Goal: Task Accomplishment & Management: Complete application form

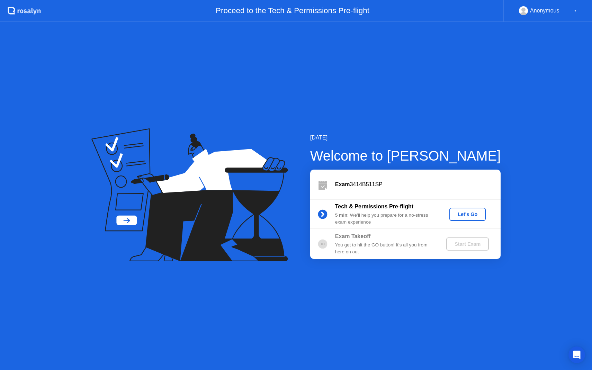
click at [460, 216] on div "Let's Go" at bounding box center [467, 215] width 31 height 6
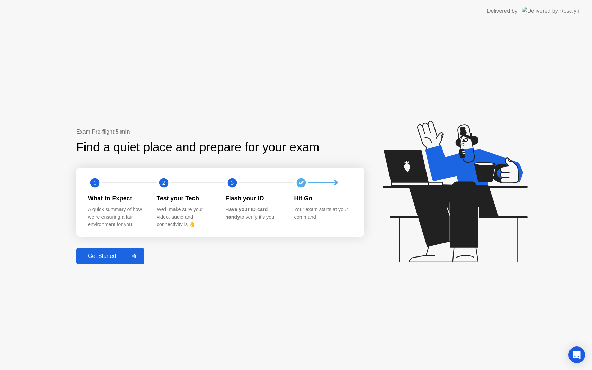
click at [139, 259] on div at bounding box center [134, 256] width 17 height 16
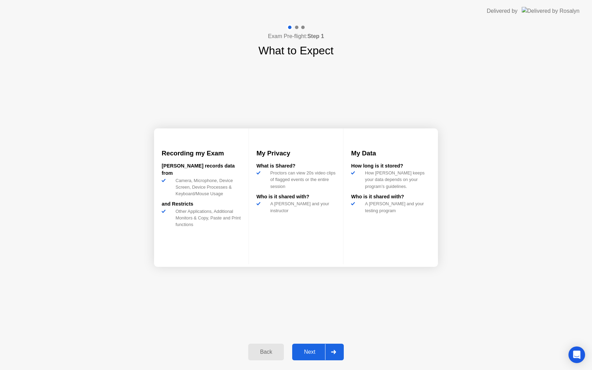
click at [313, 350] on div "Next" at bounding box center [309, 352] width 31 height 6
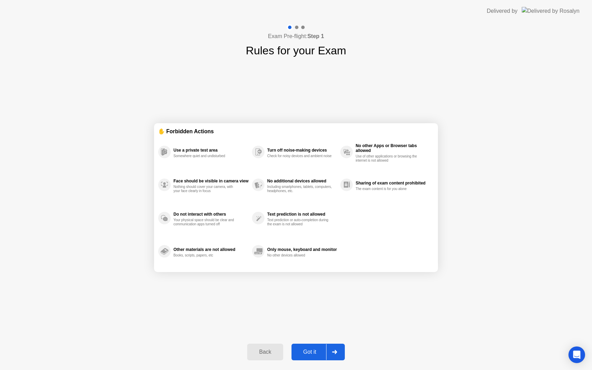
click at [313, 350] on div "Got it" at bounding box center [310, 352] width 33 height 6
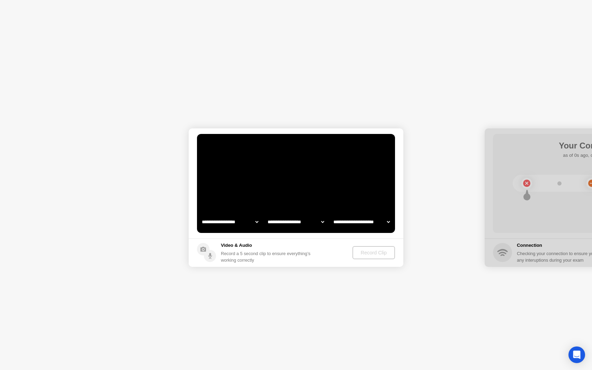
select select "**********"
select select "*******"
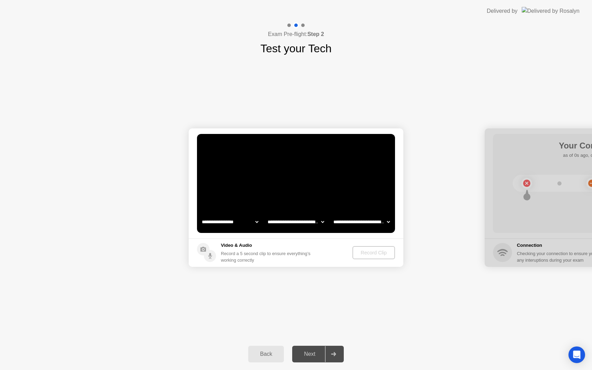
click at [219, 224] on select "**********" at bounding box center [229, 222] width 59 height 14
select select "**********"
click at [364, 254] on div "Record Clip" at bounding box center [374, 253] width 37 height 6
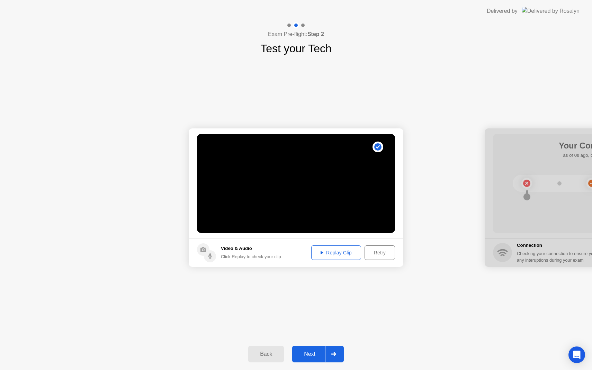
click at [315, 349] on button "Next" at bounding box center [318, 354] width 52 height 17
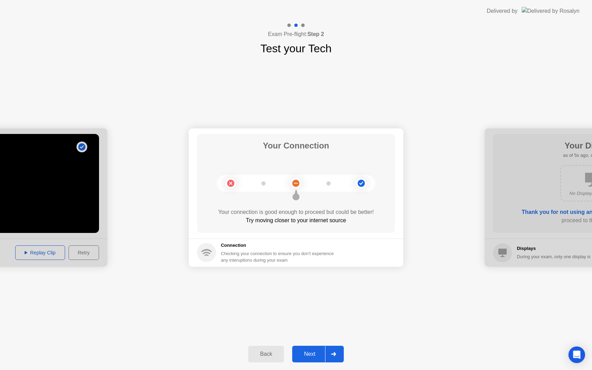
click at [317, 357] on div "Next" at bounding box center [309, 354] width 31 height 6
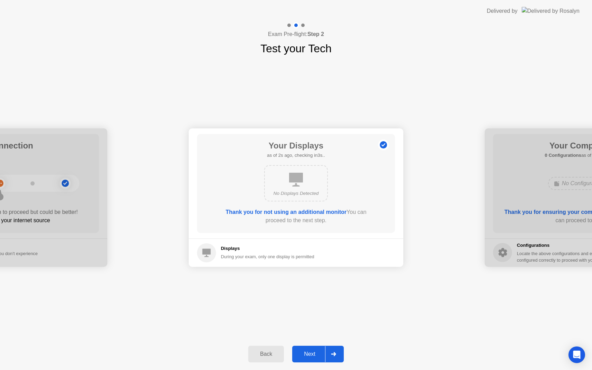
click at [321, 353] on div "Next" at bounding box center [309, 354] width 31 height 6
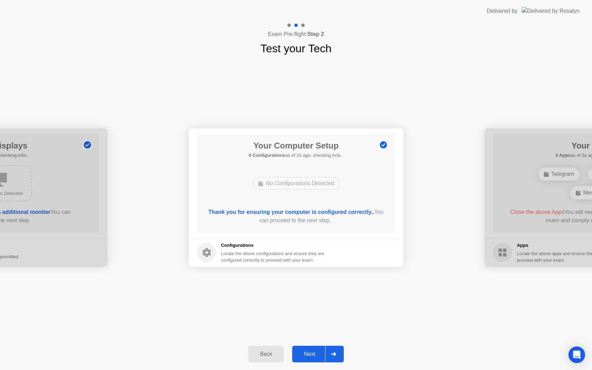
click at [321, 353] on div "Next" at bounding box center [309, 354] width 31 height 6
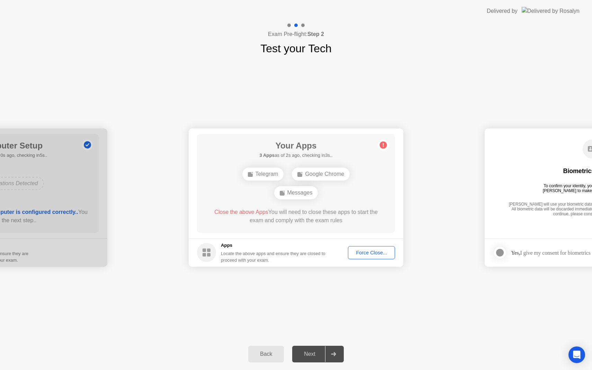
click at [376, 253] on div "Force Close..." at bounding box center [371, 253] width 42 height 6
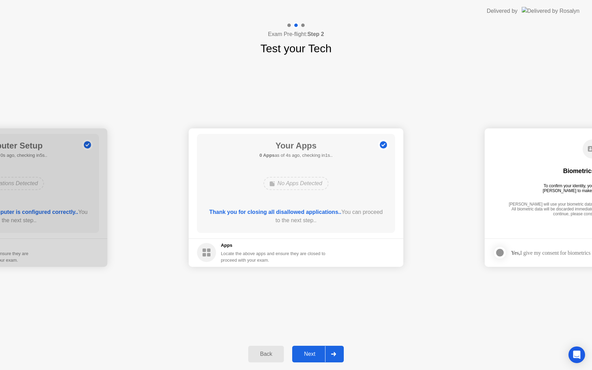
click at [327, 351] on div at bounding box center [333, 354] width 17 height 16
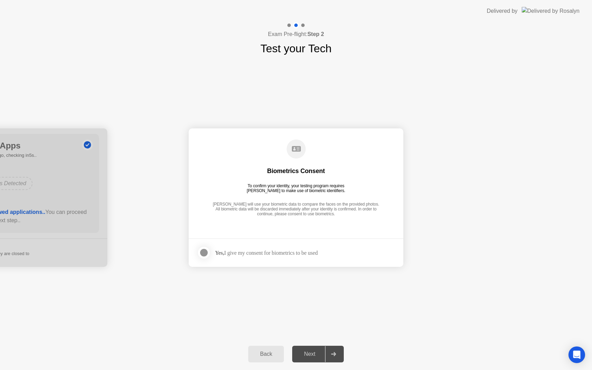
click at [245, 247] on div "Yes, I give my consent for biometrics to be used" at bounding box center [257, 253] width 121 height 14
click at [243, 251] on div "Yes, I give my consent for biometrics to be used" at bounding box center [266, 253] width 103 height 7
click at [211, 248] on label at bounding box center [206, 253] width 18 height 14
click at [339, 351] on div at bounding box center [333, 354] width 17 height 16
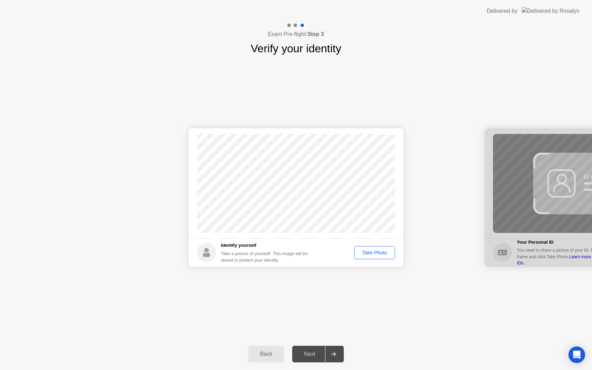
click at [376, 257] on button "Take Photo" at bounding box center [374, 252] width 41 height 13
click at [322, 357] on div "Next" at bounding box center [309, 354] width 31 height 6
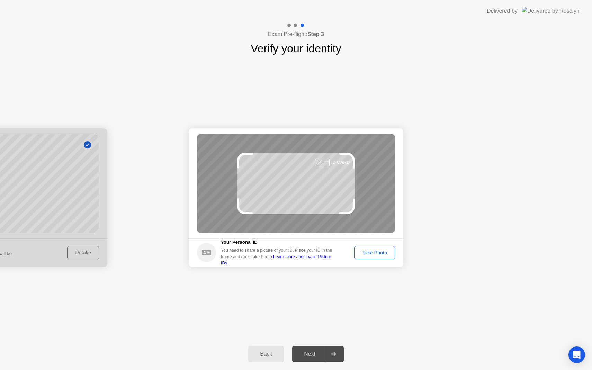
click at [371, 252] on div "Take Photo" at bounding box center [375, 253] width 36 height 6
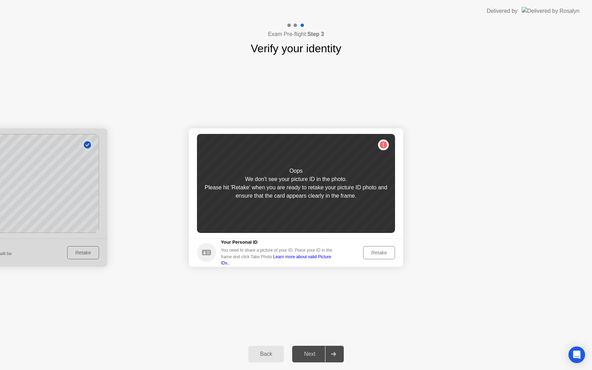
click at [371, 252] on div "Retake" at bounding box center [379, 253] width 27 height 6
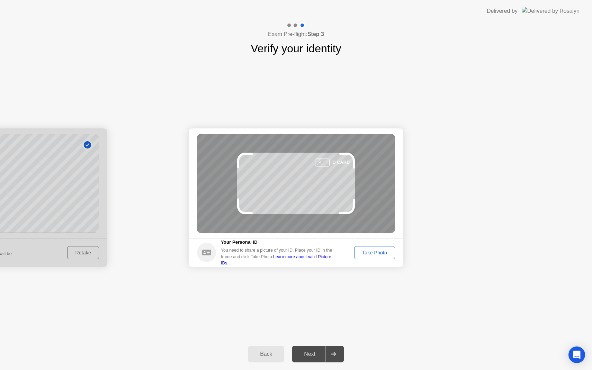
click at [380, 252] on div "Take Photo" at bounding box center [375, 253] width 36 height 6
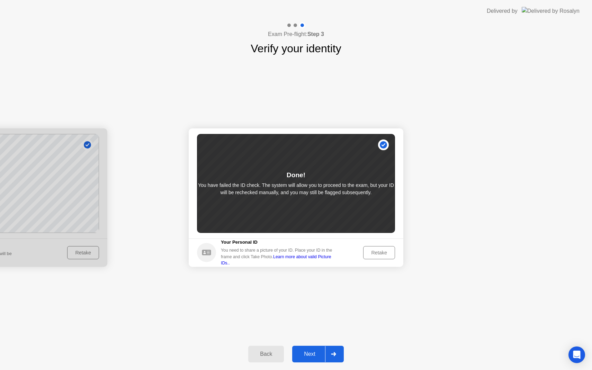
click at [380, 252] on div "Retake" at bounding box center [379, 253] width 27 height 6
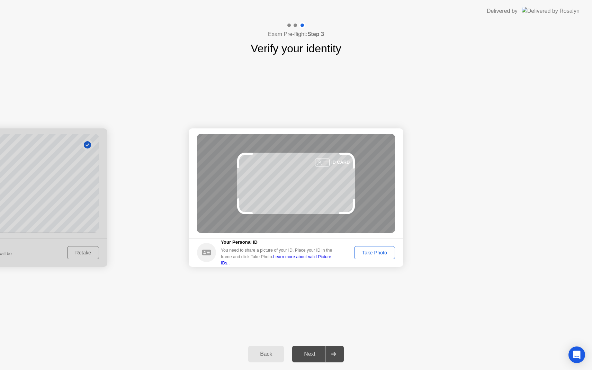
click at [380, 252] on div "Take Photo" at bounding box center [375, 253] width 36 height 6
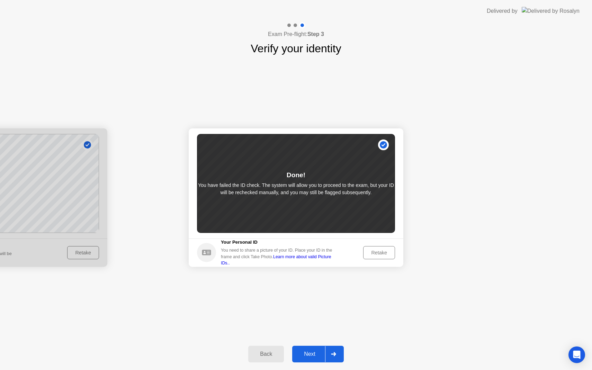
click at [376, 256] on div "Retake" at bounding box center [379, 253] width 27 height 6
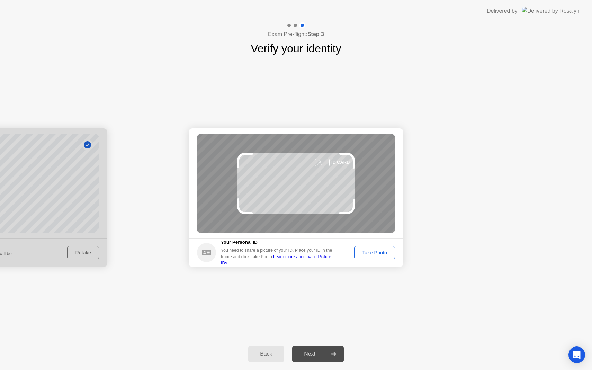
click at [380, 252] on div "Take Photo" at bounding box center [375, 253] width 36 height 6
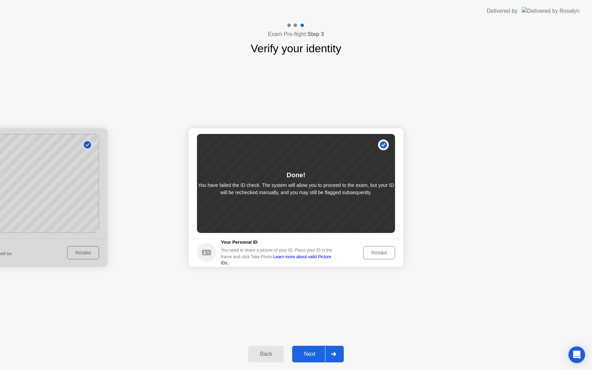
click at [319, 352] on div "Next" at bounding box center [309, 354] width 31 height 6
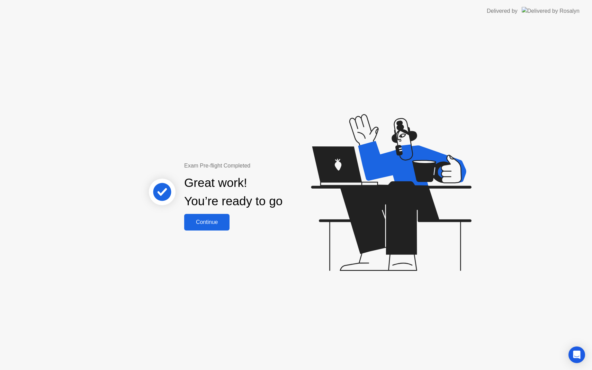
click at [203, 221] on div "Continue" at bounding box center [206, 222] width 41 height 6
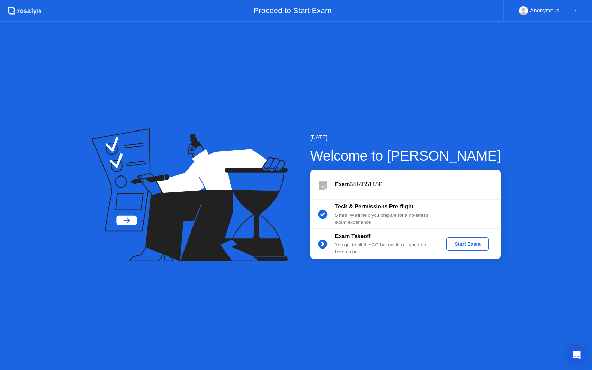
click at [462, 244] on div "Start Exam" at bounding box center [467, 244] width 37 height 6
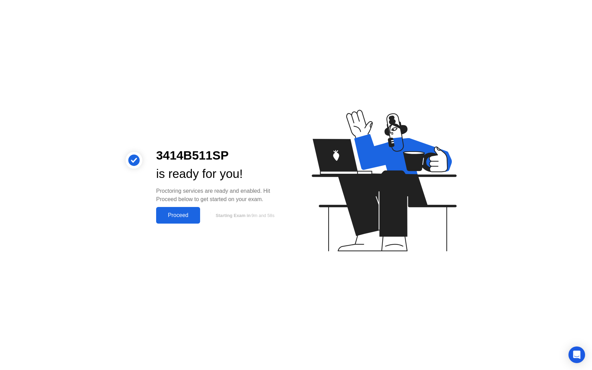
click at [185, 214] on div "Proceed" at bounding box center [178, 215] width 40 height 6
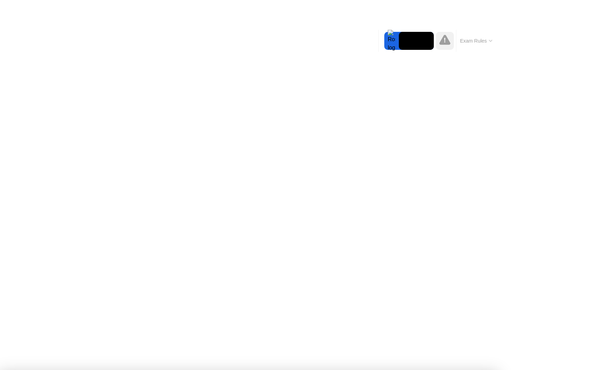
drag, startPoint x: 290, startPoint y: 230, endPoint x: 329, endPoint y: 242, distance: 40.6
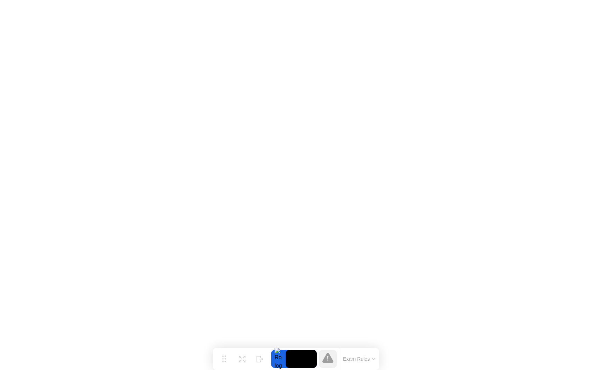
click at [328, 356] on icon at bounding box center [327, 358] width 11 height 10
click at [347, 361] on button "Exam Rules" at bounding box center [359, 359] width 37 height 6
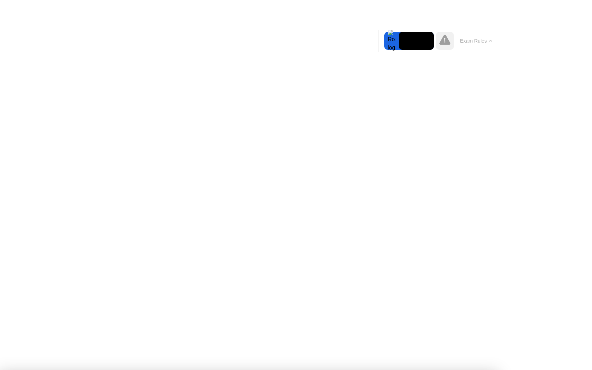
click at [404, 48] on video at bounding box center [416, 41] width 35 height 18
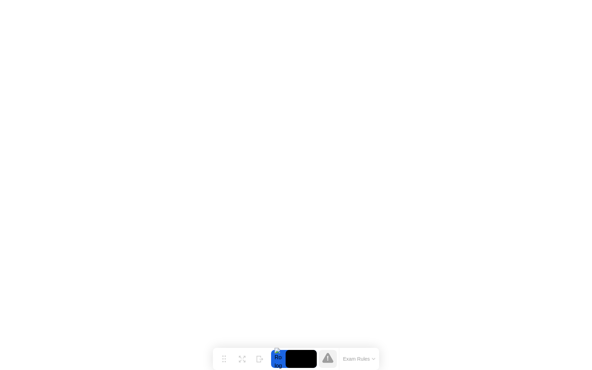
click at [282, 356] on div at bounding box center [278, 359] width 15 height 18
